Goal: Use online tool/utility: Utilize a website feature to perform a specific function

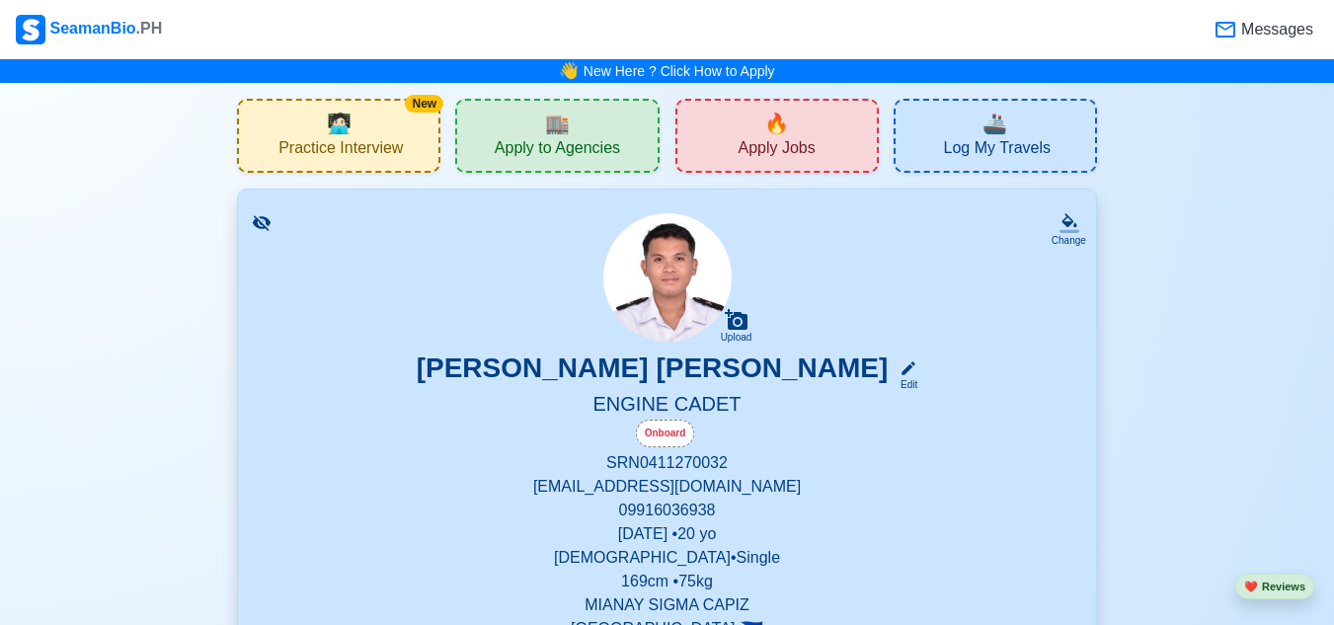
click at [300, 128] on div "New 🧑🏻‍💻 Practice Interview" at bounding box center [338, 136] width 203 height 74
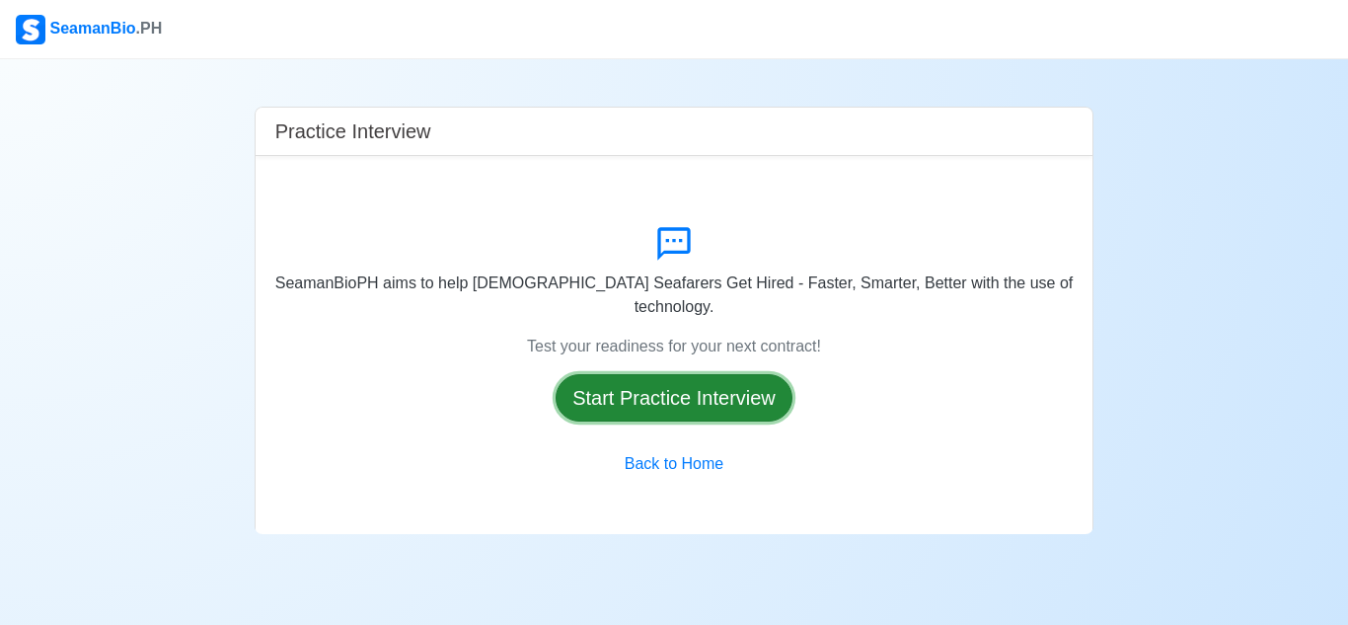
click at [653, 382] on button "Start Practice Interview" at bounding box center [674, 397] width 237 height 47
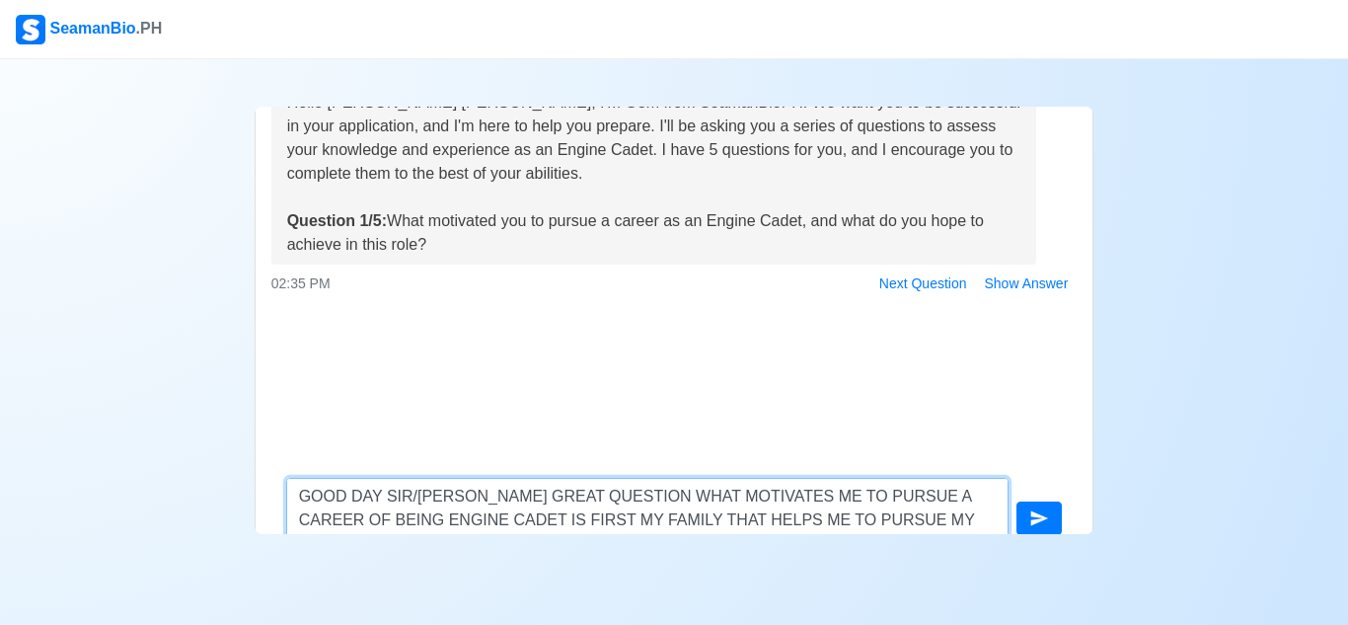
scroll to position [117, 0]
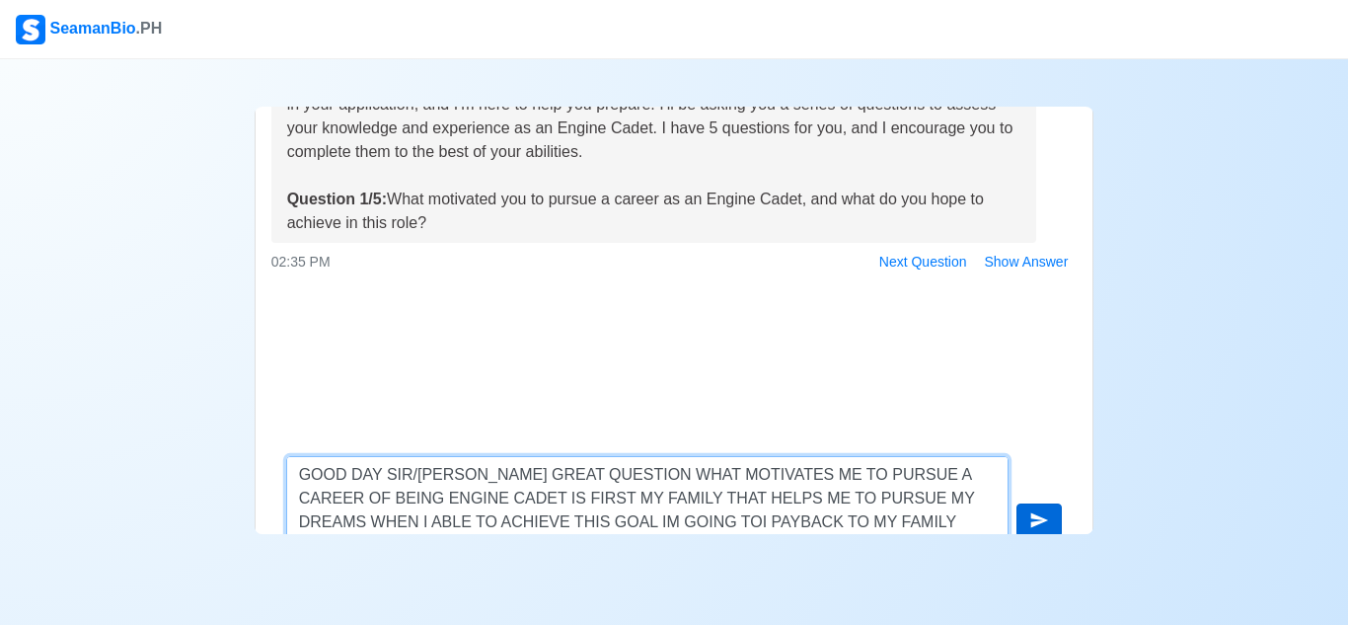
type textarea "GOOD DAY SIR/[PERSON_NAME] GREAT QUESTION WHAT MOTIVATES ME TO PURSUE A CAREER …"
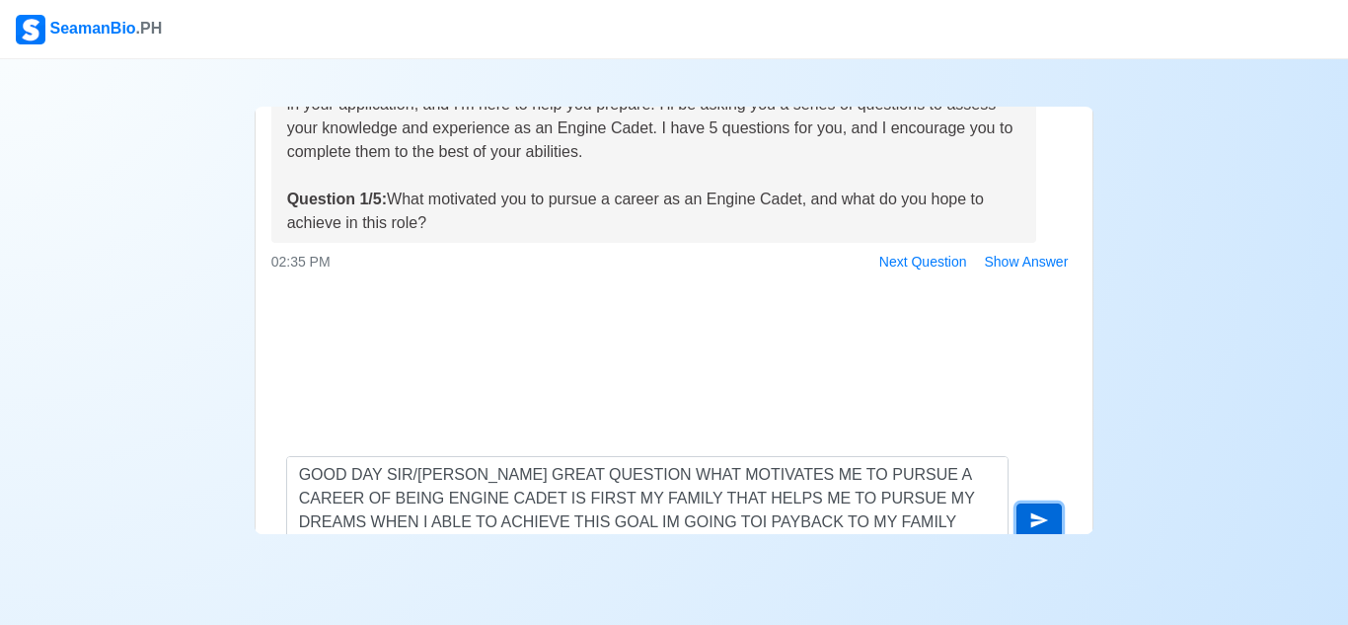
click at [1039, 519] on icon "submit" at bounding box center [1040, 520] width 18 height 15
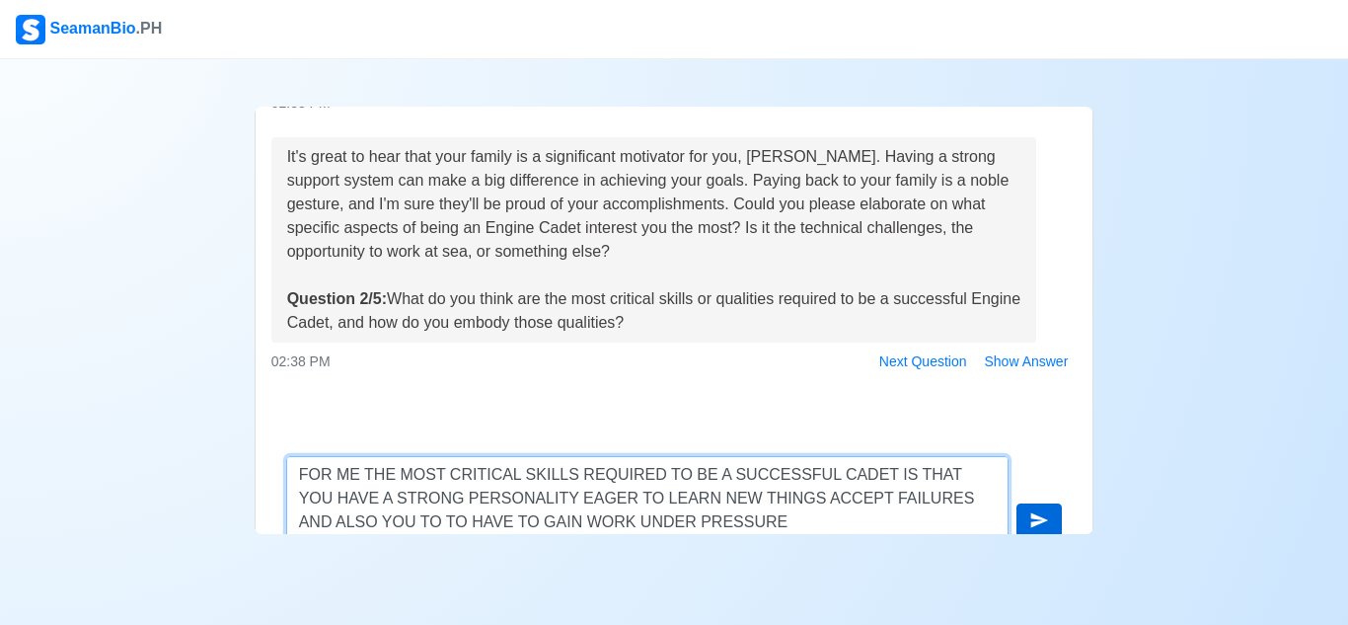
type textarea "FOR ME THE MOST CRITICAL SKILLS REQUIRED TO BE A SUCCESSFUL CADET IS THAT YOU H…"
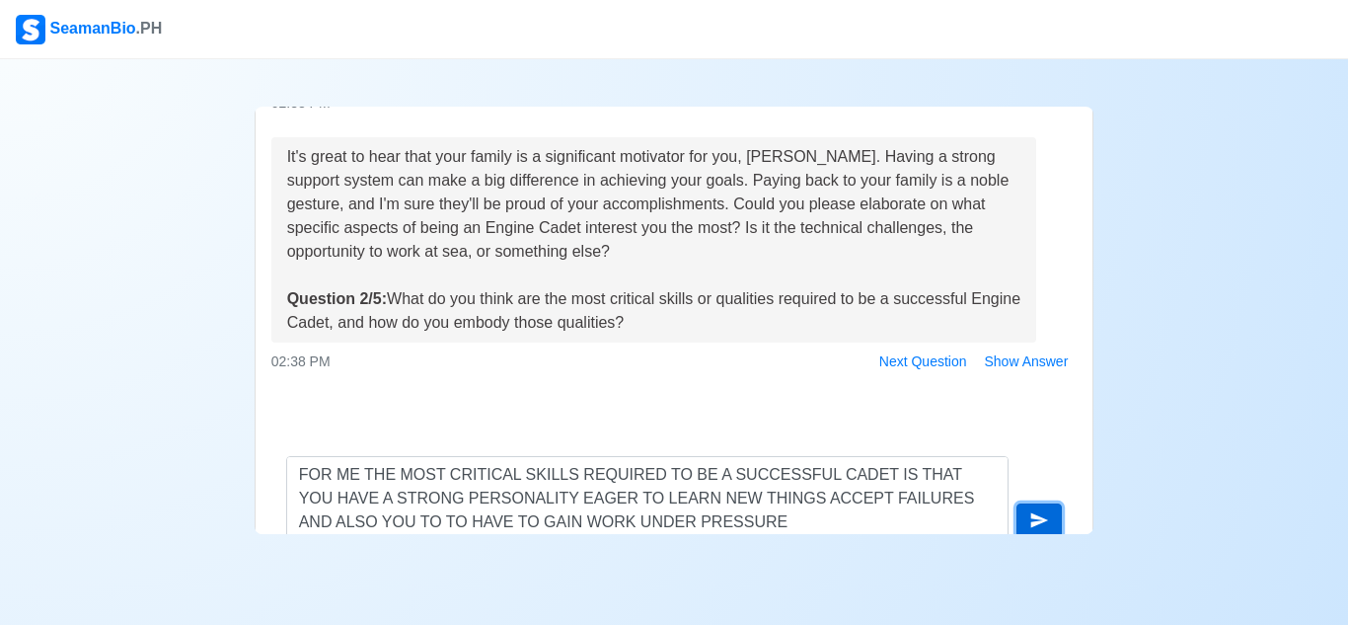
click at [1022, 528] on button "submit" at bounding box center [1039, 520] width 45 height 34
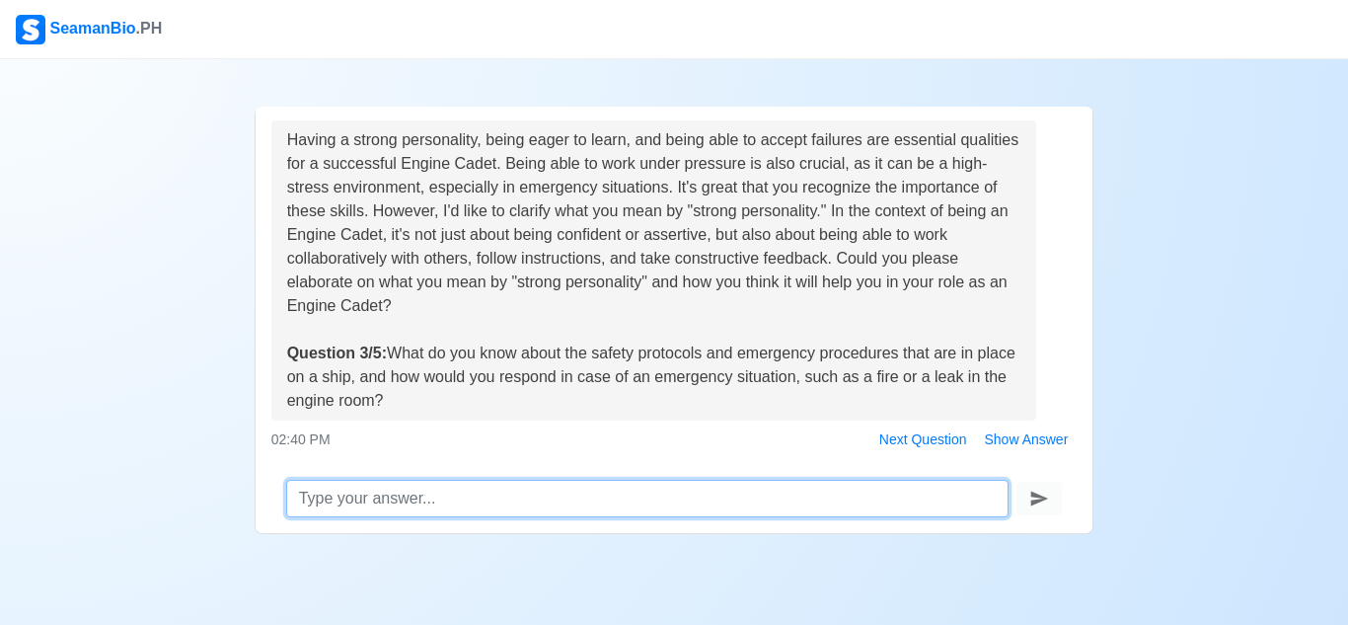
scroll to position [734, 0]
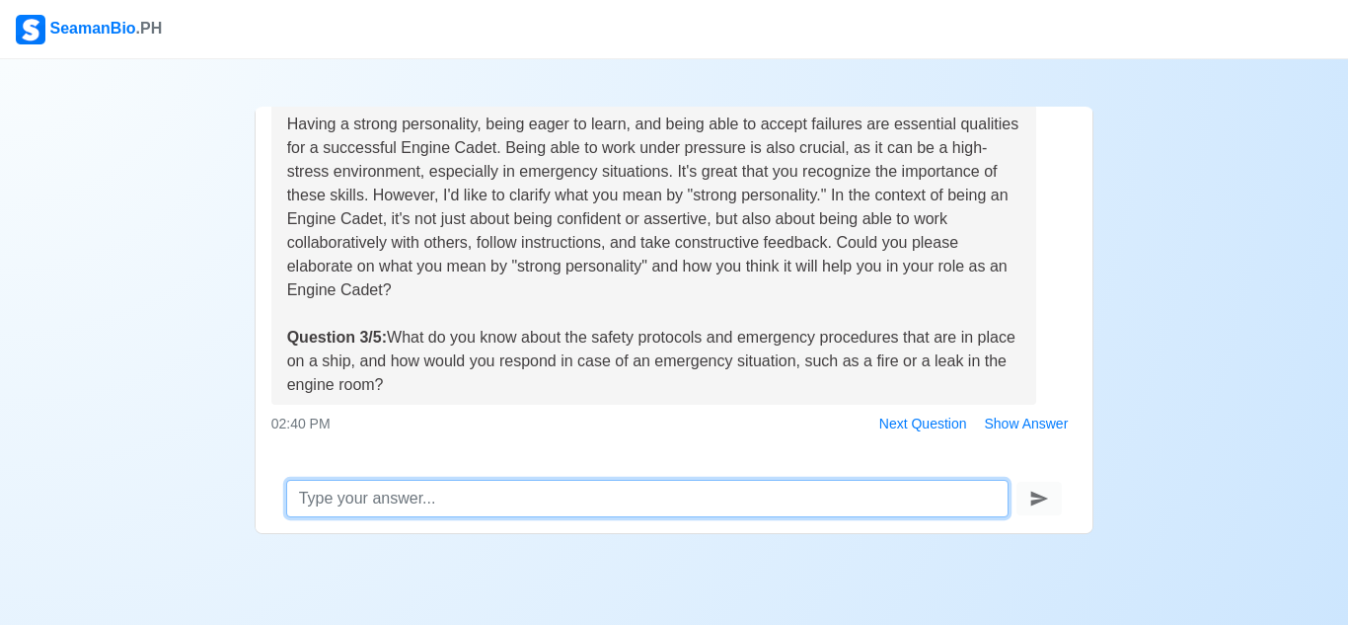
click at [599, 502] on textarea at bounding box center [648, 499] width 724 height 38
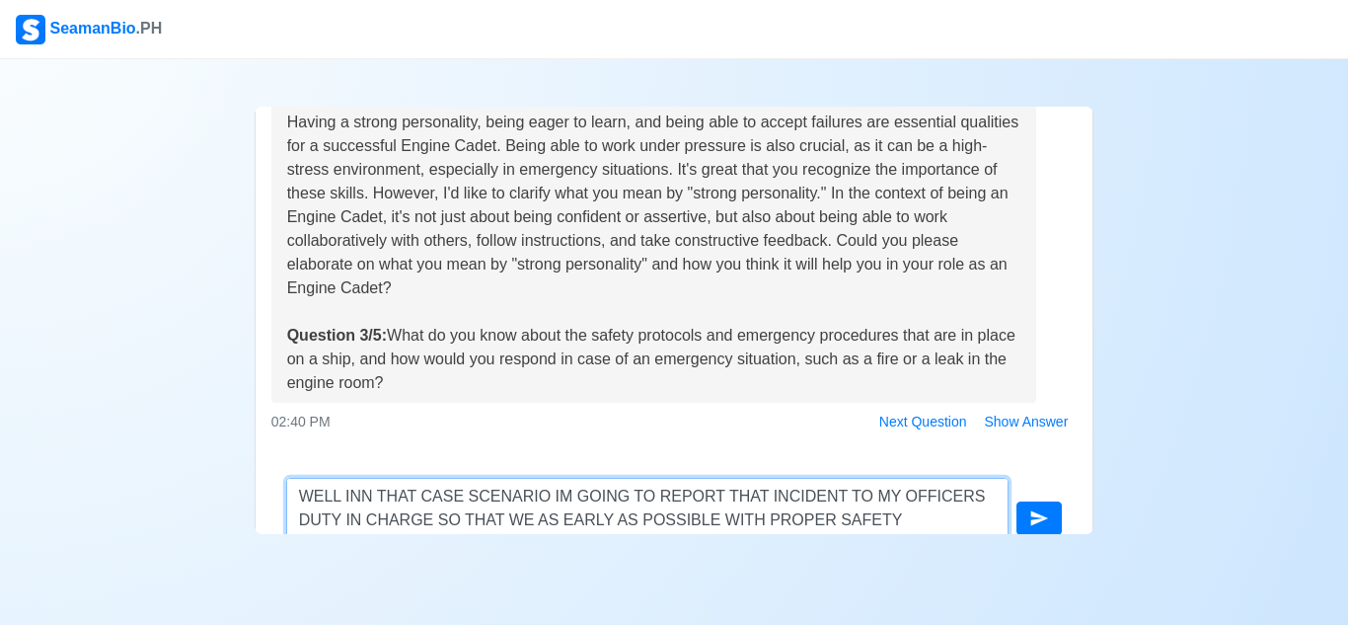
scroll to position [117, 0]
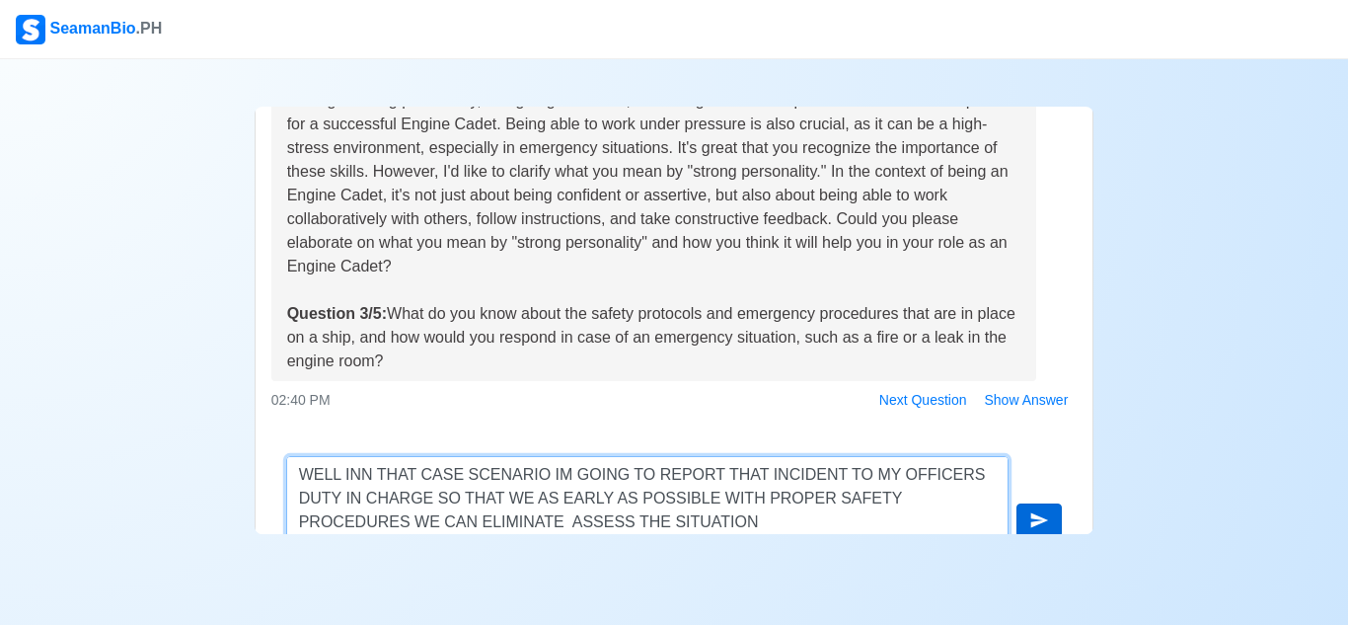
type textarea "WELL INN THAT CASE SCENARIO IM GOING TO REPORT THAT INCIDENT TO MY OFFICERS DUT…"
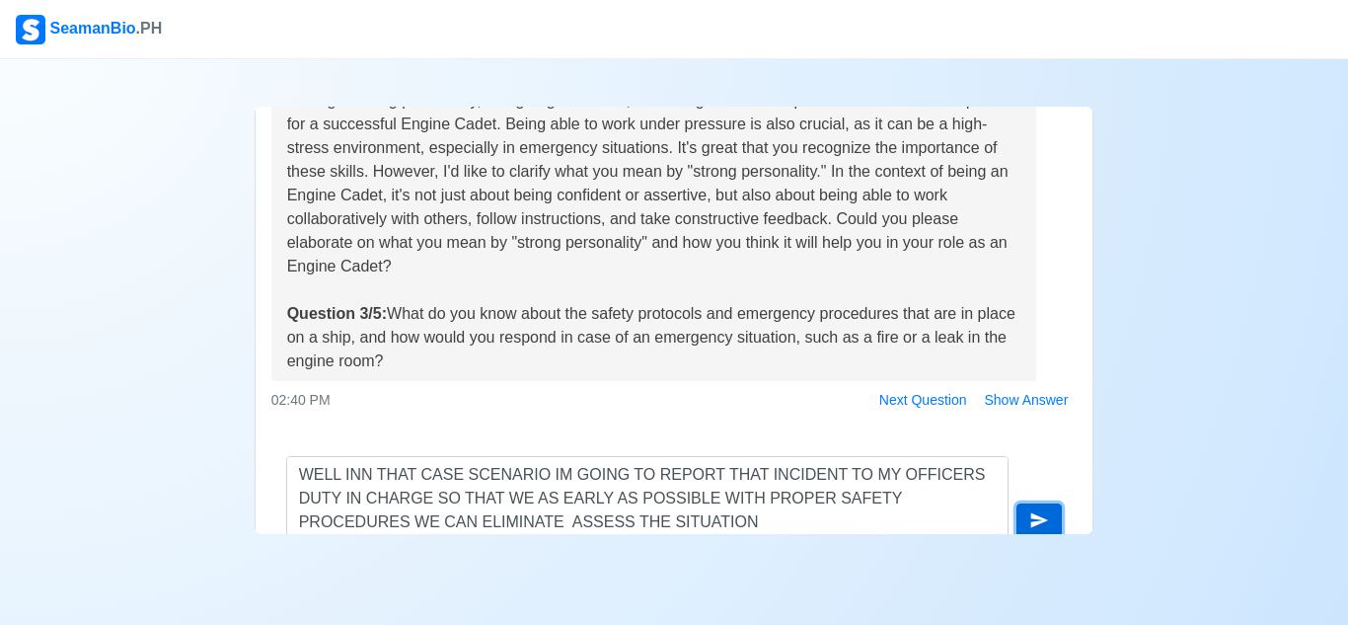
click at [1036, 522] on icon "submit" at bounding box center [1039, 520] width 20 height 20
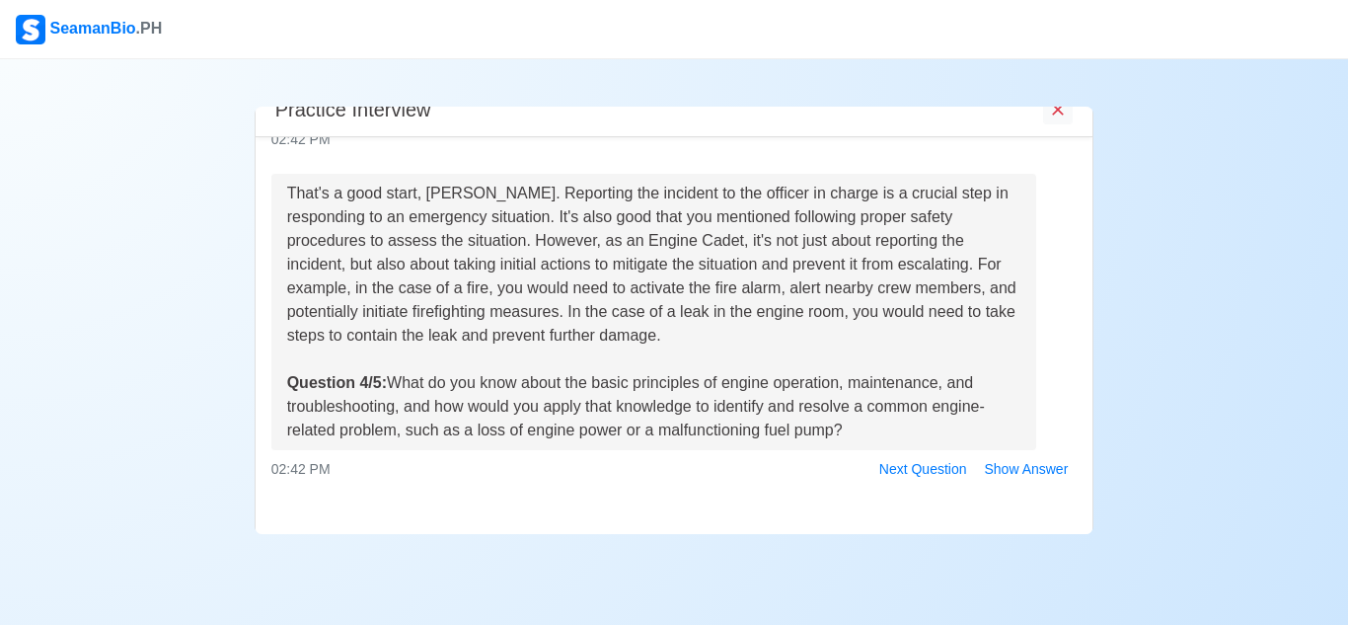
scroll to position [1233, 0]
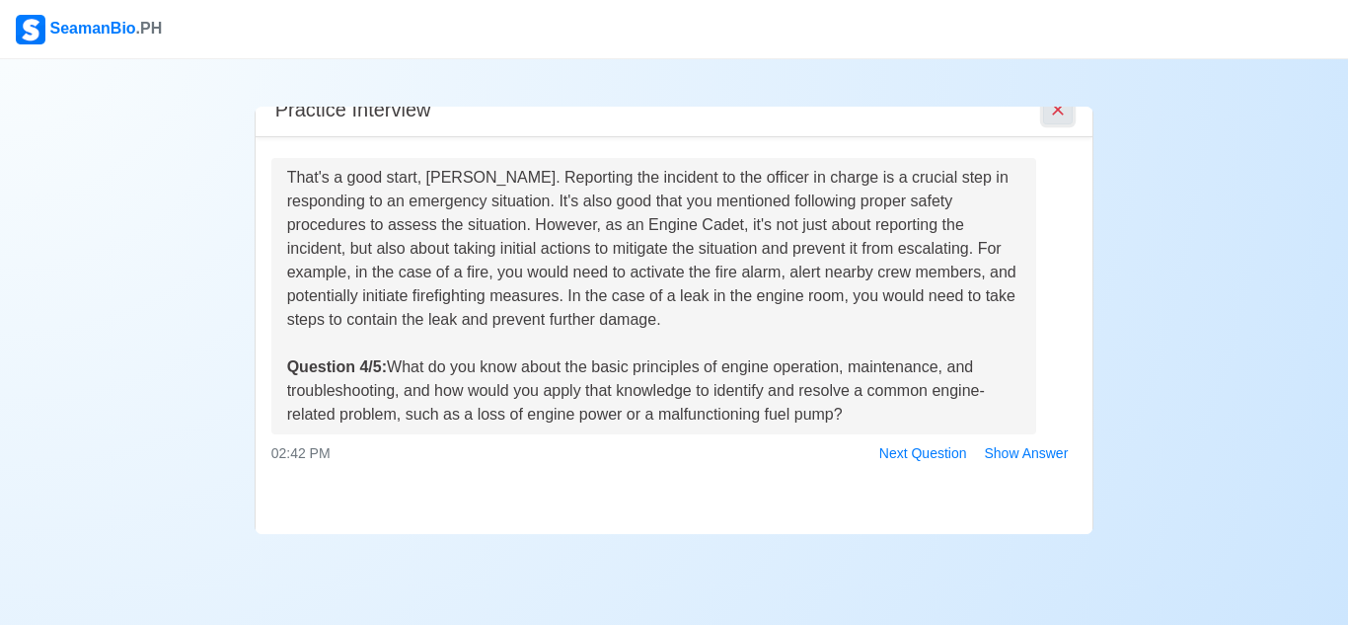
click at [1054, 113] on icon "End Interview" at bounding box center [1058, 110] width 20 height 20
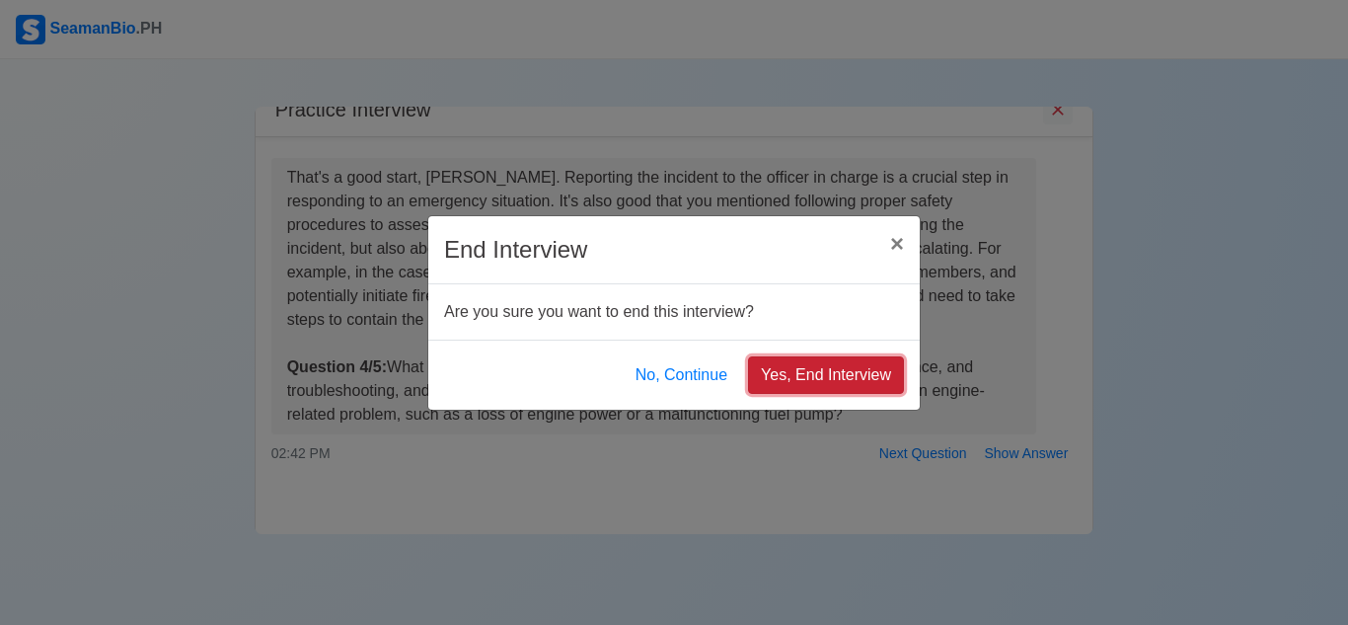
click at [845, 367] on button "Yes, End Interview" at bounding box center [826, 375] width 156 height 38
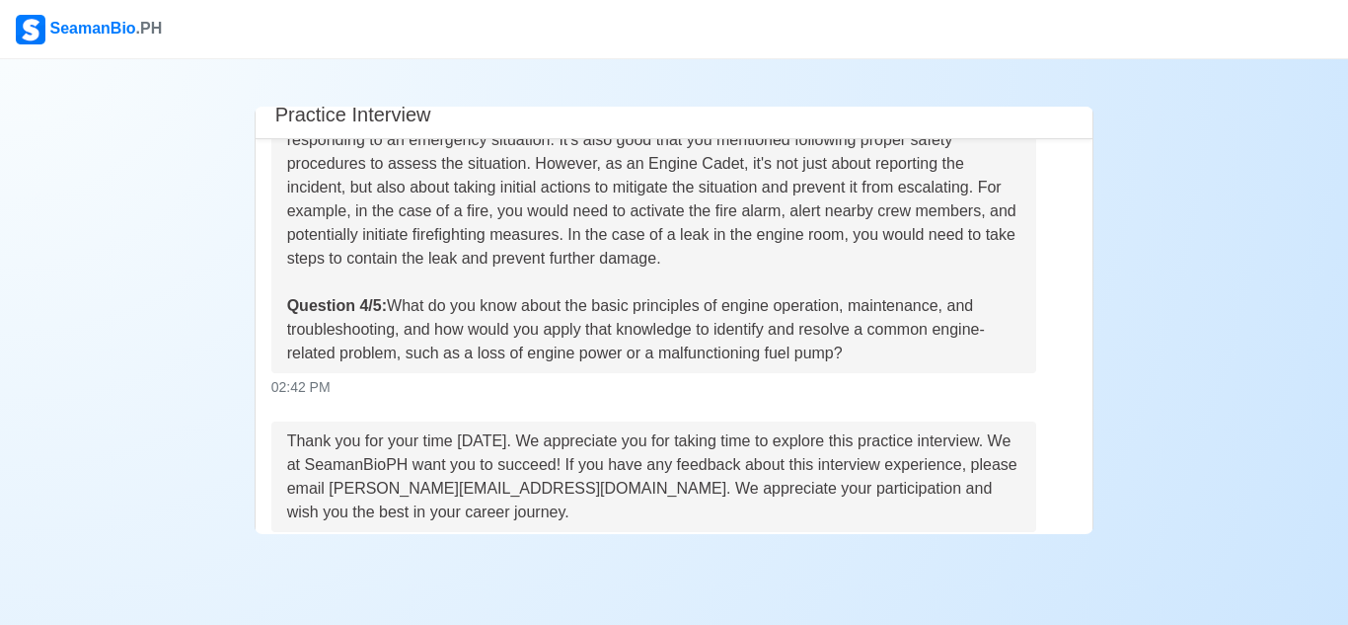
scroll to position [1439, 0]
